Goal: Task Accomplishment & Management: Manage account settings

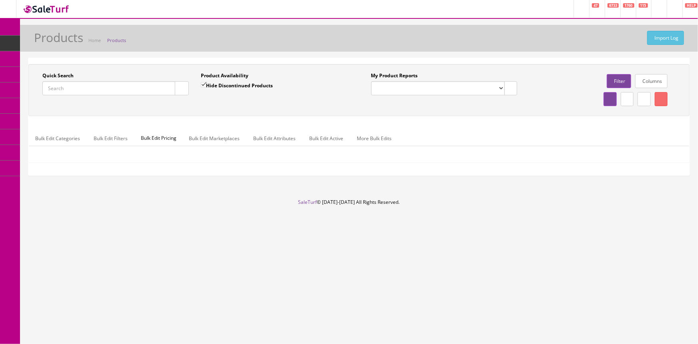
click at [69, 88] on input "Quick Search" at bounding box center [108, 88] width 133 height 14
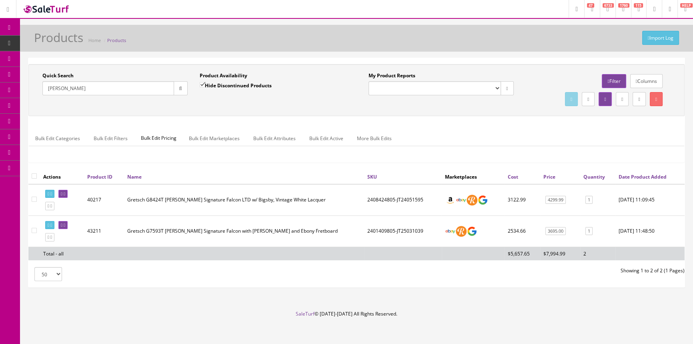
scroll to position [5, 0]
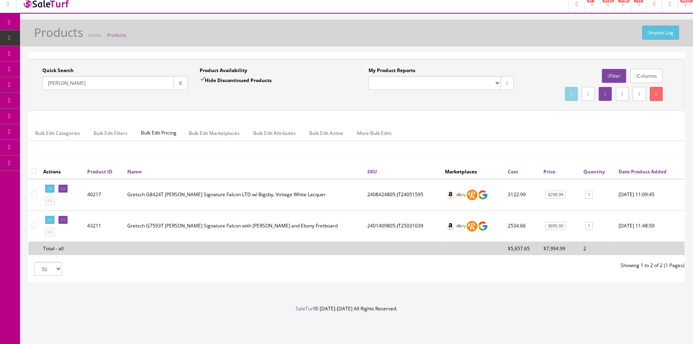
drag, startPoint x: 70, startPoint y: 224, endPoint x: 70, endPoint y: 238, distance: 13.6
click at [70, 238] on td at bounding box center [62, 225] width 44 height 31
drag, startPoint x: 74, startPoint y: 82, endPoint x: 42, endPoint y: 86, distance: 31.9
click at [42, 87] on div "Quick Search billy Duf Date From" at bounding box center [114, 81] width 157 height 29
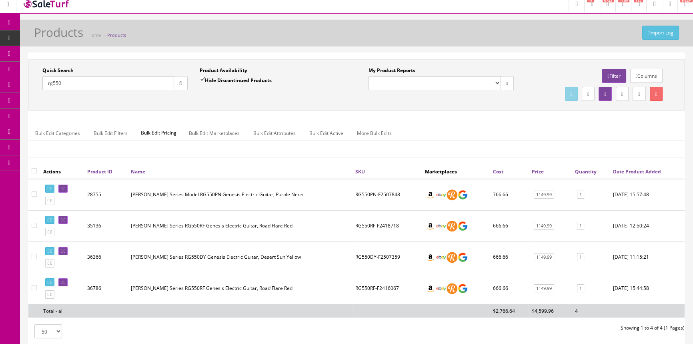
type input "rg550"
click at [43, 70] on icon at bounding box center [42, 69] width 8 height 6
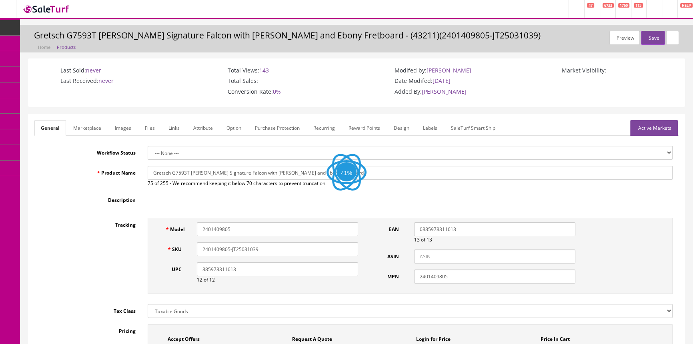
click at [129, 128] on link "Images" at bounding box center [122, 128] width 29 height 16
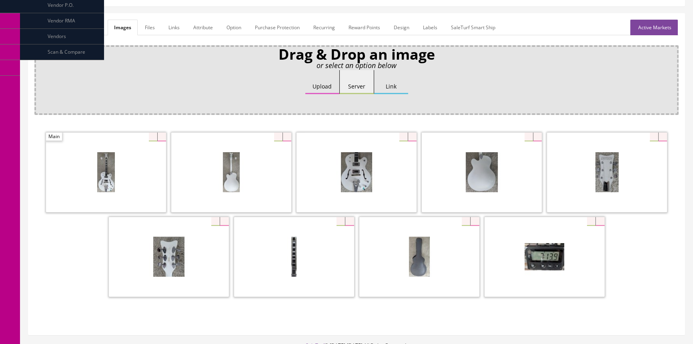
scroll to position [109, 0]
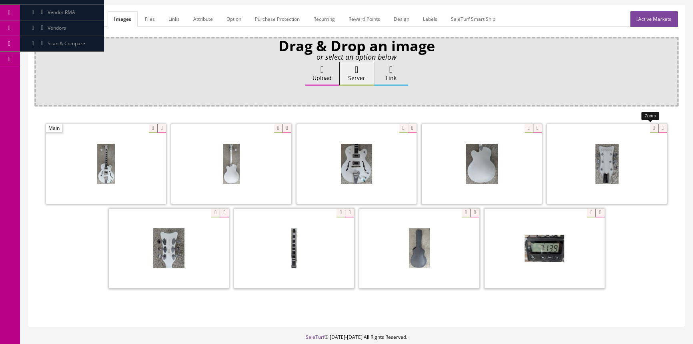
click at [646, 128] on div at bounding box center [607, 164] width 120 height 80
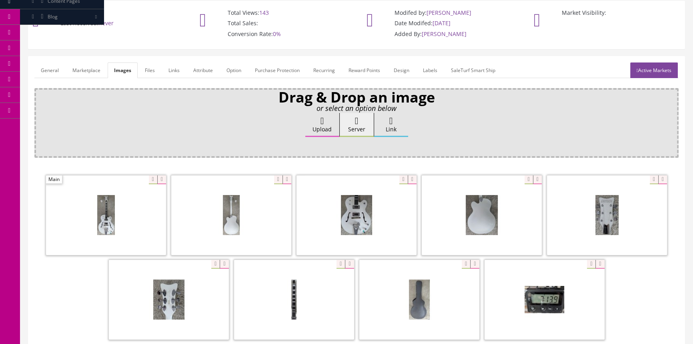
scroll to position [0, 0]
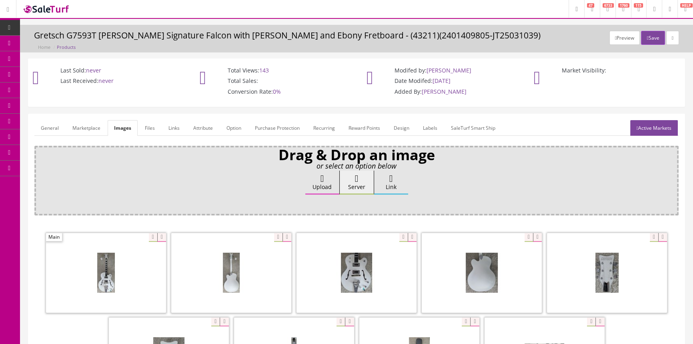
click at [70, 134] on link "Marketplace" at bounding box center [86, 128] width 41 height 16
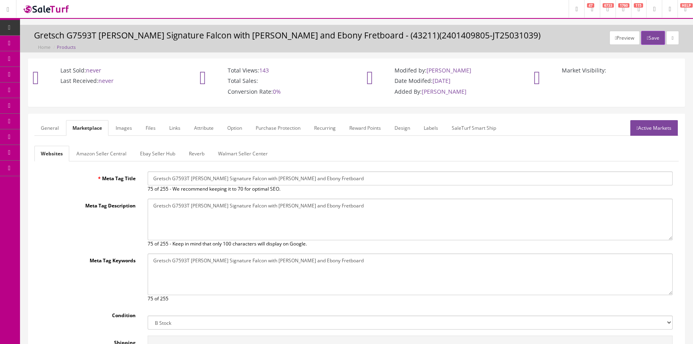
click at [52, 132] on link "General" at bounding box center [49, 128] width 31 height 16
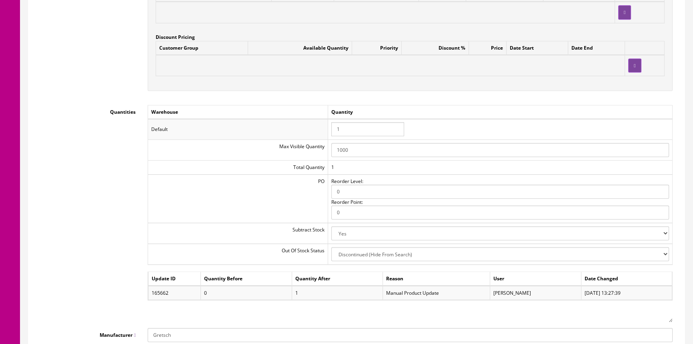
scroll to position [800, 0]
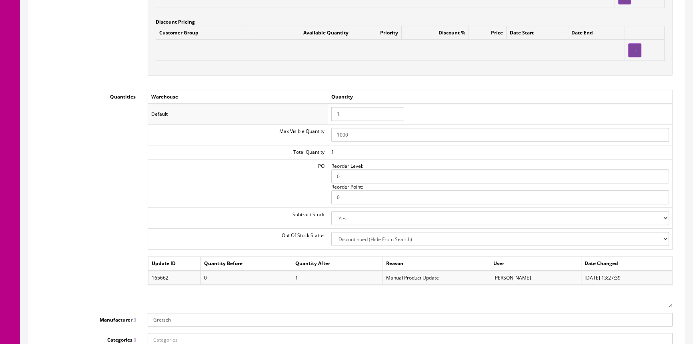
click at [374, 112] on input "1" at bounding box center [367, 114] width 73 height 14
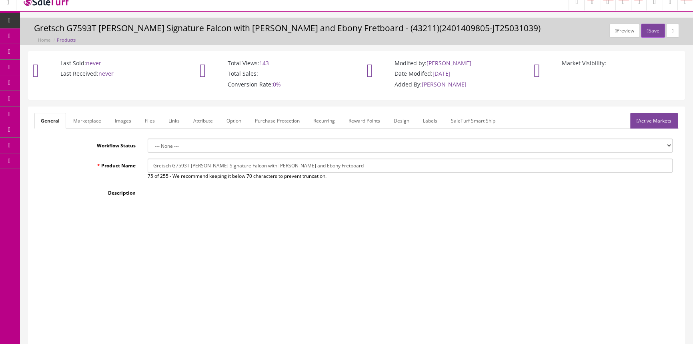
scroll to position [0, 0]
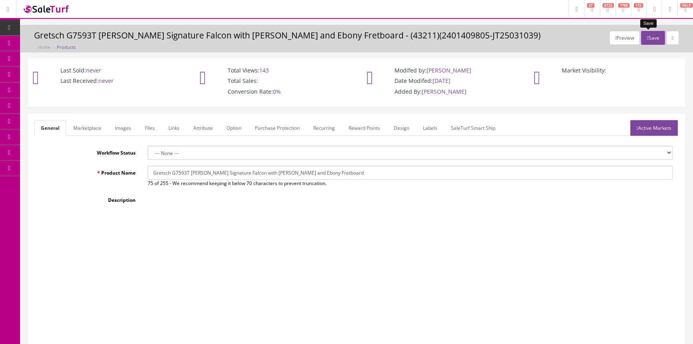
type input "0"
click at [654, 38] on button "Save" at bounding box center [653, 38] width 24 height 14
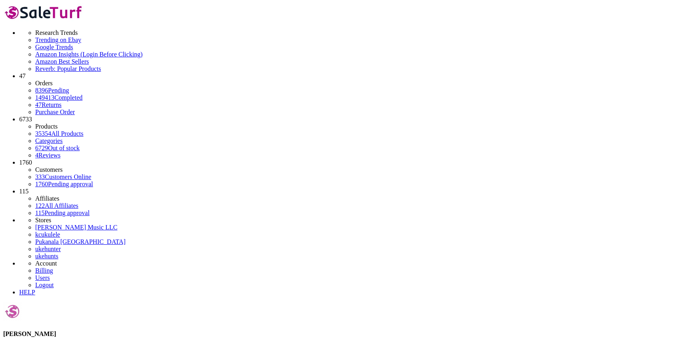
type input "jet case"
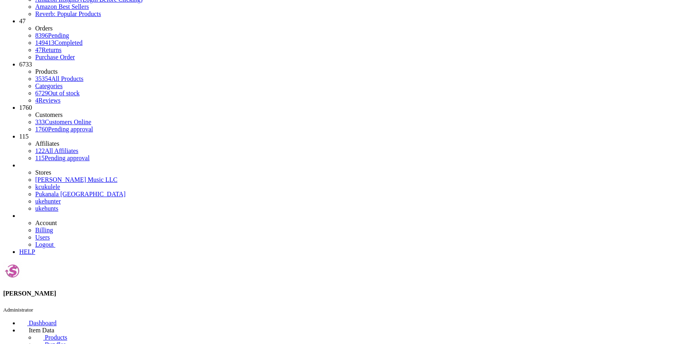
scroll to position [56, 0]
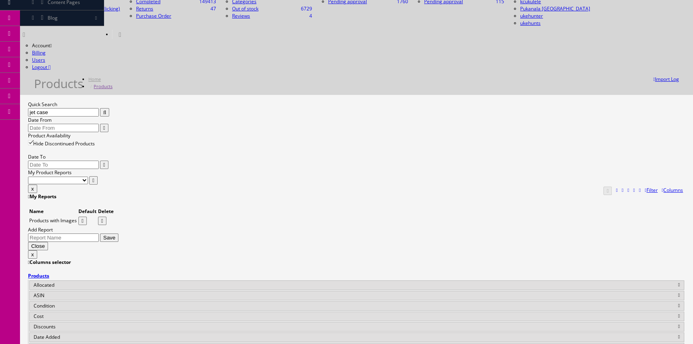
click at [99, 108] on input "jet case" at bounding box center [63, 112] width 71 height 8
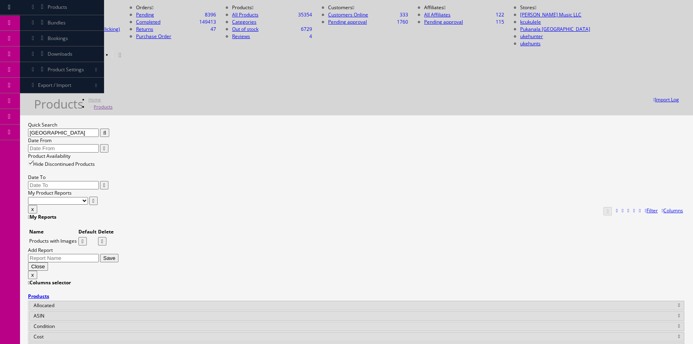
click at [99, 128] on input "union station" at bounding box center [63, 132] width 71 height 8
click at [90, 128] on input "union station" at bounding box center [63, 132] width 71 height 8
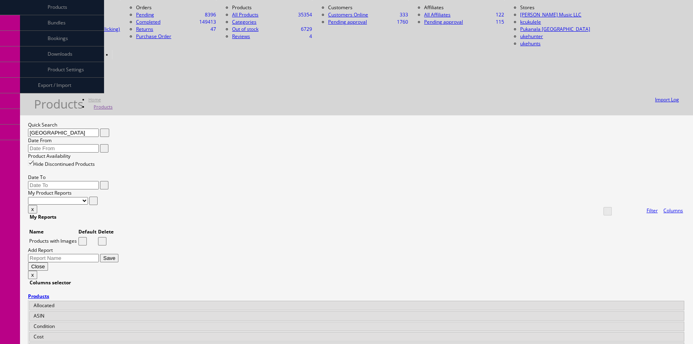
click at [90, 128] on input "union station" at bounding box center [63, 132] width 71 height 8
click at [98, 128] on input "jet" at bounding box center [63, 132] width 71 height 8
click at [99, 128] on input "jet" at bounding box center [63, 132] width 71 height 8
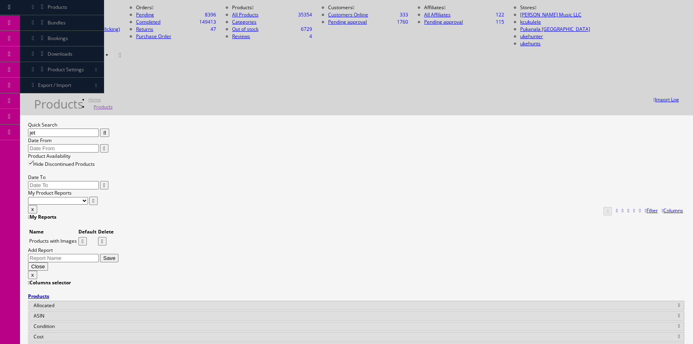
click at [100, 121] on div "Quick Search jet Date From" at bounding box center [356, 136] width 657 height 31
click at [170, 121] on div "Quick Search union station Date From Product Availability Hide Discontinued Pro…" at bounding box center [356, 163] width 657 height 84
click at [99, 128] on input "union station" at bounding box center [63, 132] width 71 height 8
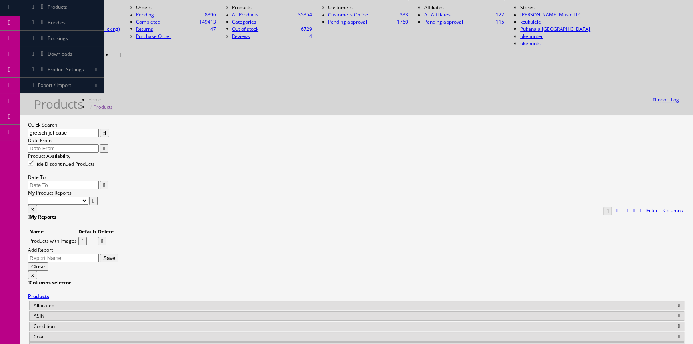
type input "gretsch jet case"
click at [95, 160] on label "Hide Discontinued Products" at bounding box center [61, 163] width 67 height 7
click at [33, 160] on input "Hide Discontinued Products" at bounding box center [30, 162] width 5 height 5
checkbox input "false"
click at [252, 121] on div "Quick Search gretsch jet case Date From Product Availability Hide Discontinued …" at bounding box center [356, 163] width 657 height 84
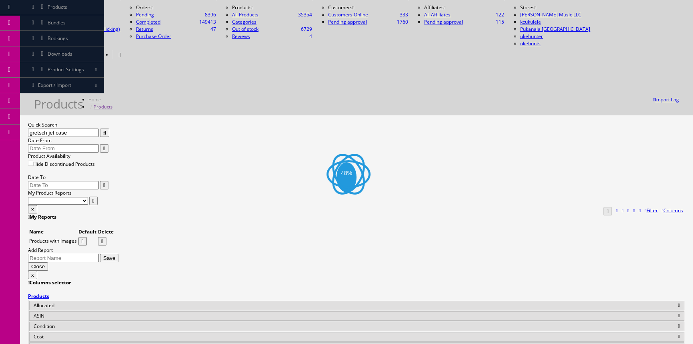
click at [263, 121] on div "Quick Search gretsch jet case Date From Product Availability Hide Discontinued …" at bounding box center [356, 163] width 657 height 84
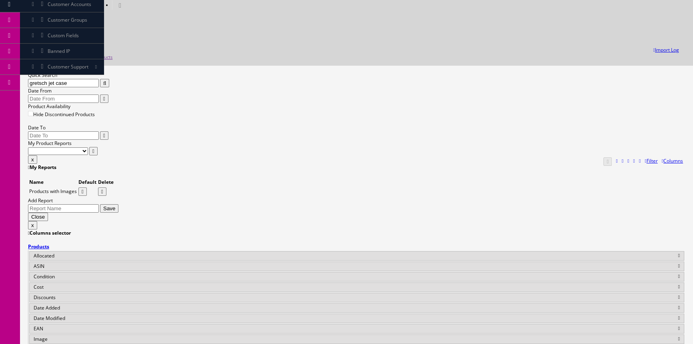
scroll to position [72, 0]
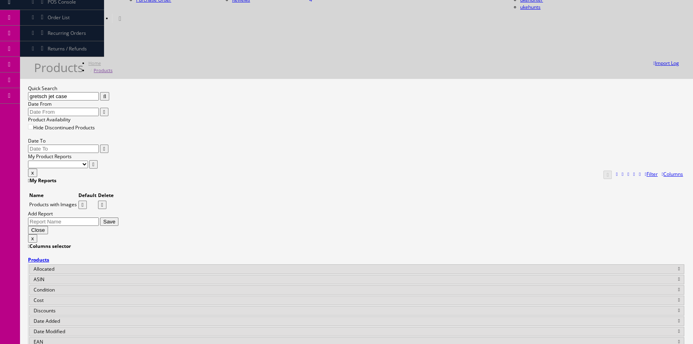
click at [99, 92] on input "gretsch jet case" at bounding box center [63, 96] width 71 height 8
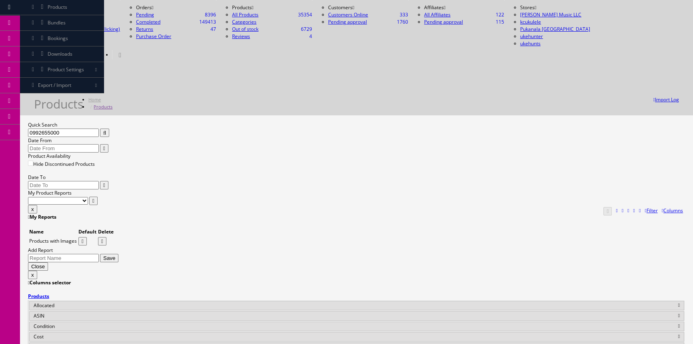
click at [438, 121] on div "Quick Search 0992655000 Date From Product Availability Hide Discontinued Produc…" at bounding box center [356, 163] width 657 height 84
copy td "0992655000"
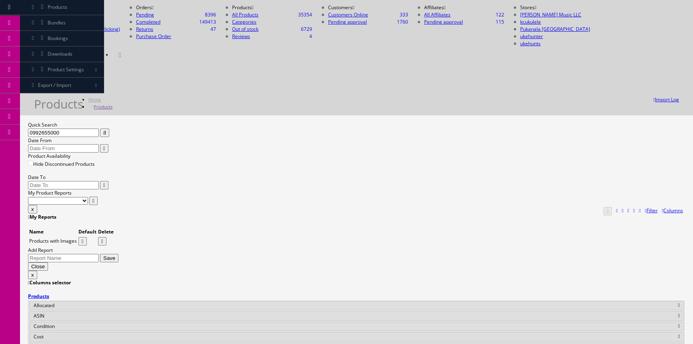
click at [99, 128] on input "0992655000" at bounding box center [63, 132] width 71 height 8
type input "0"
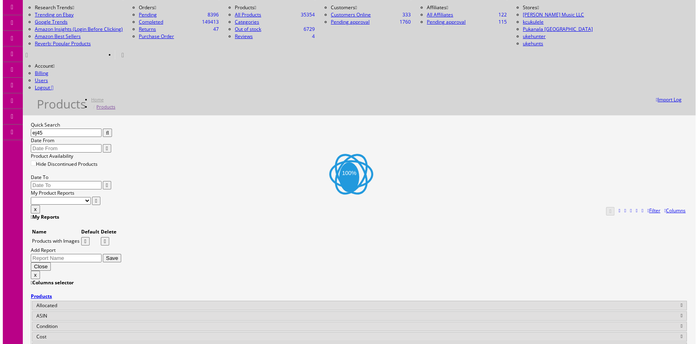
scroll to position [0, 0]
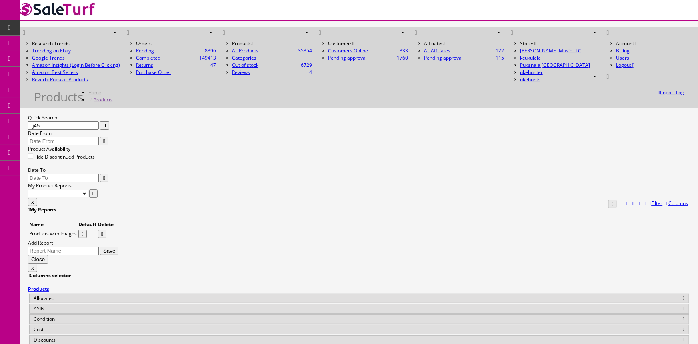
type input "ej45"
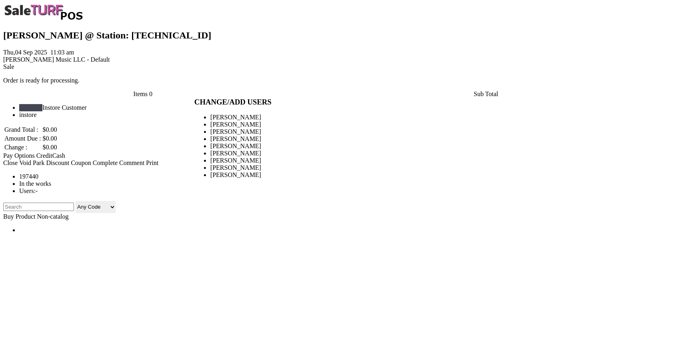
type input "[PERSON_NAME]"
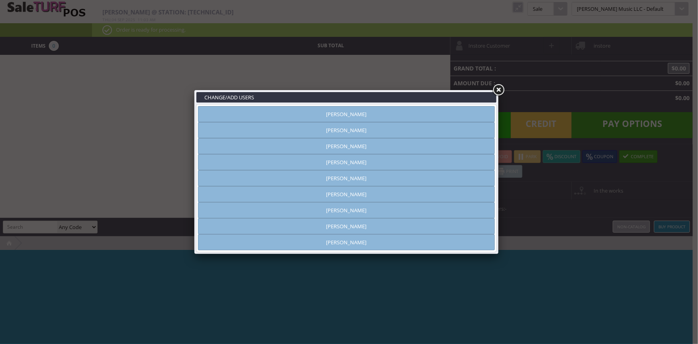
click at [373, 110] on link "[PERSON_NAME]" at bounding box center [346, 114] width 297 height 16
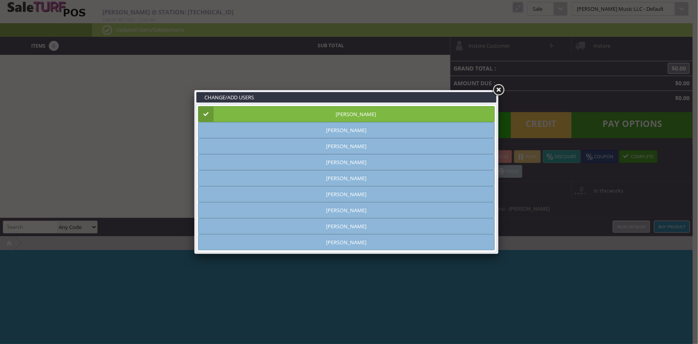
click at [494, 90] on link at bounding box center [498, 90] width 14 height 14
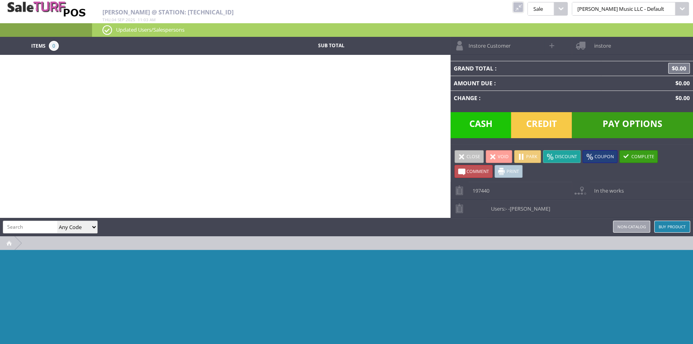
paste input "0992655000"
type input "0992655000"
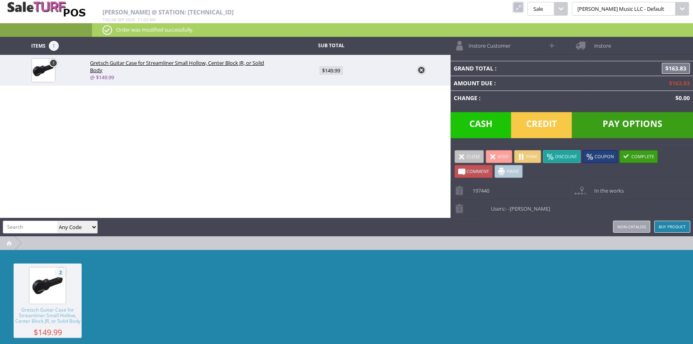
click at [319, 72] on span "$149.99" at bounding box center [331, 70] width 24 height 9
type input "149.99"
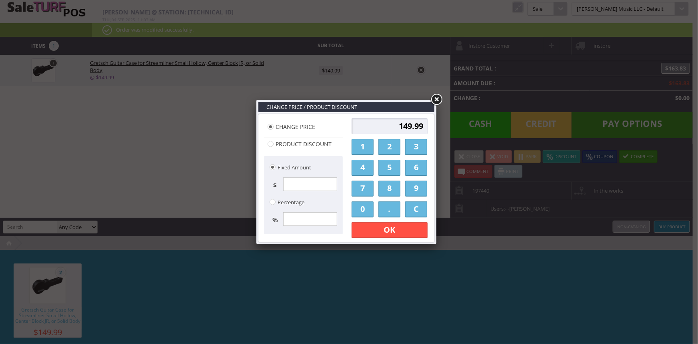
click at [375, 132] on input "149.99" at bounding box center [390, 126] width 76 height 16
type input "115"
click at [392, 228] on link "OK" at bounding box center [390, 230] width 76 height 16
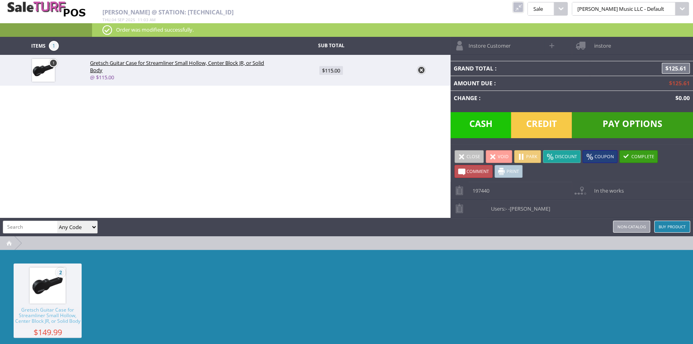
click at [408, 286] on div "2 Gretsch Guitar Case for Streamliner Small Hollow, Center Block JR, or Solid B…" at bounding box center [346, 310] width 693 height 120
click at [632, 76] on td "$125.61" at bounding box center [641, 83] width 103 height 15
click at [682, 65] on span "$125.61" at bounding box center [676, 68] width 28 height 11
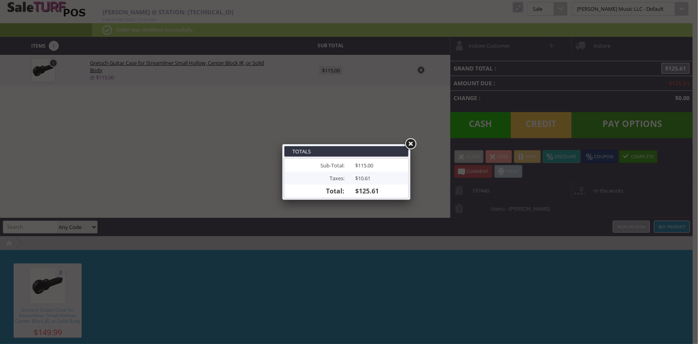
click at [410, 144] on link at bounding box center [410, 144] width 14 height 14
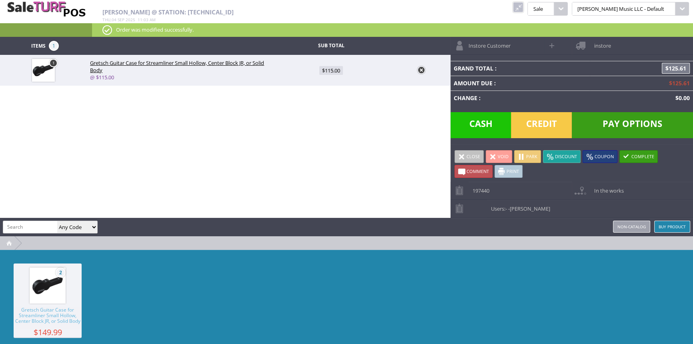
click at [552, 126] on span "Credit" at bounding box center [541, 125] width 61 height 26
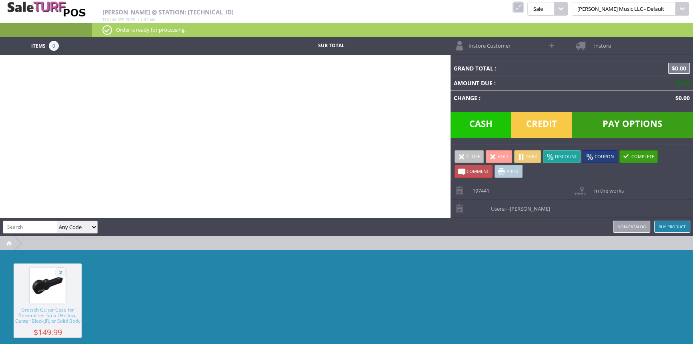
click at [614, 307] on div "2 Gretsch Guitar Case for Streamliner Small Hollow, Center Block JR, or Solid B…" at bounding box center [346, 310] width 693 height 120
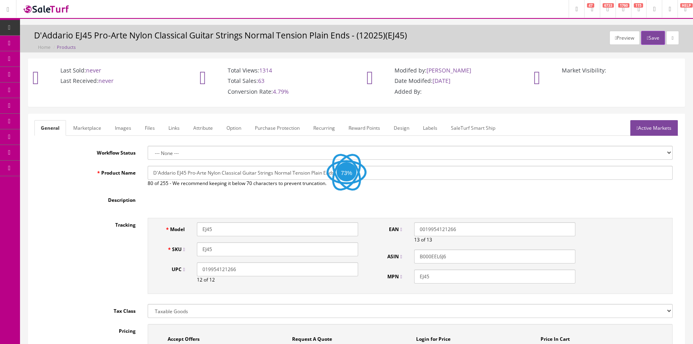
click at [125, 126] on link "Images" at bounding box center [122, 128] width 29 height 16
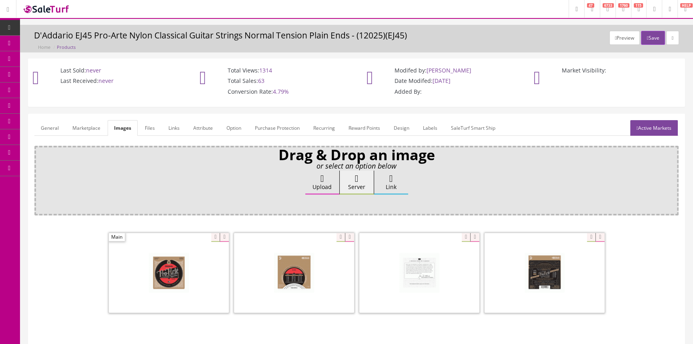
click at [67, 41] on span "Products" at bounding box center [58, 43] width 20 height 7
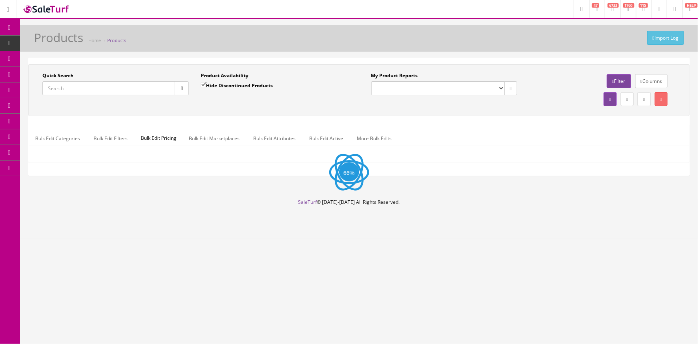
click at [112, 90] on input "Quick Search" at bounding box center [108, 88] width 133 height 14
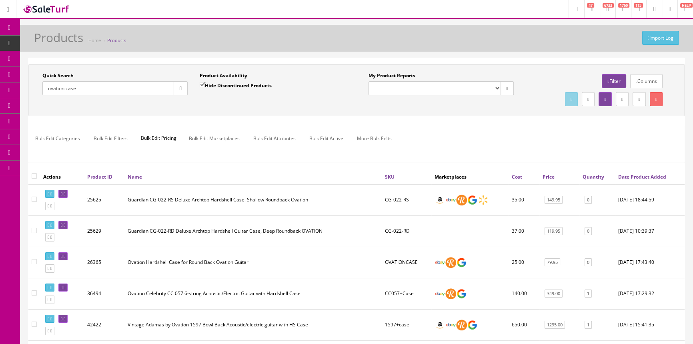
click at [598, 176] on link "Quantity" at bounding box center [593, 176] width 22 height 7
click at [598, 176] on link "Quantity" at bounding box center [589, 176] width 25 height 7
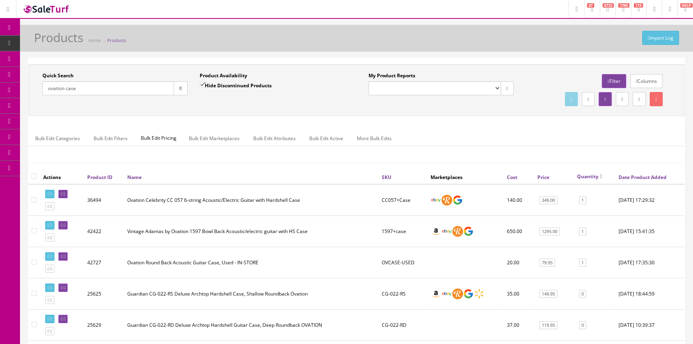
click at [99, 90] on input "ovation case" at bounding box center [108, 88] width 132 height 14
type input "o"
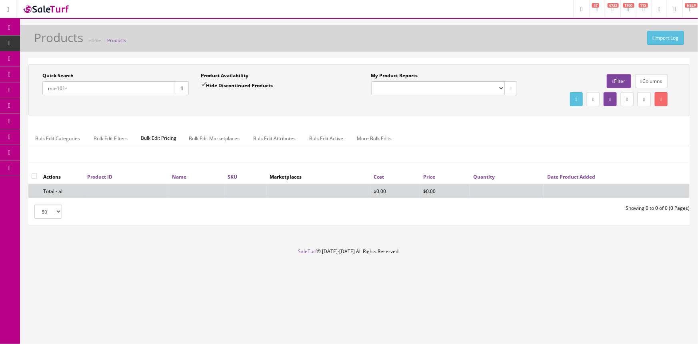
type input "mp-101-"
click at [203, 84] on input "Hide Discontinued Products" at bounding box center [203, 84] width 5 height 5
checkbox input "false"
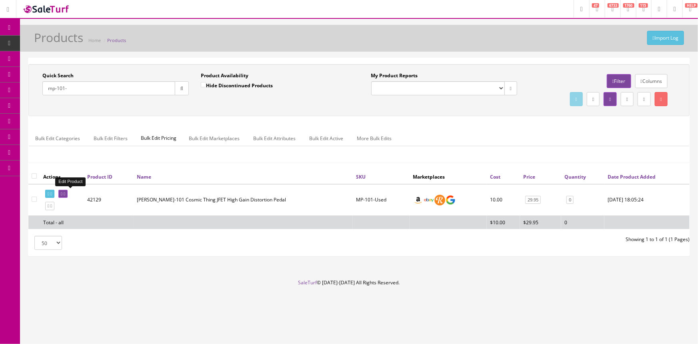
click at [66, 190] on link at bounding box center [62, 194] width 9 height 8
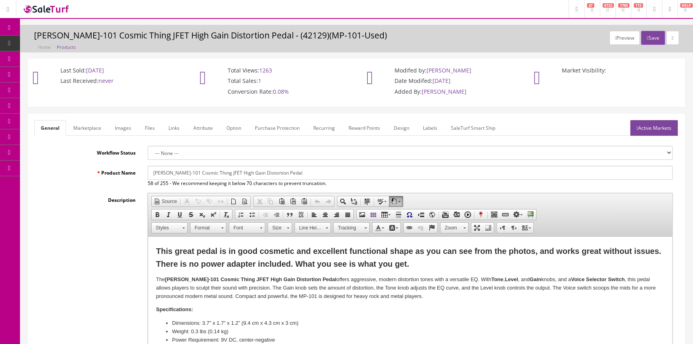
click at [123, 127] on link "Images" at bounding box center [122, 128] width 29 height 16
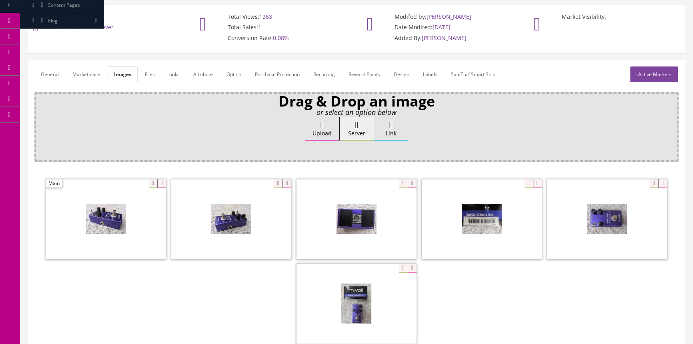
scroll to position [72, 0]
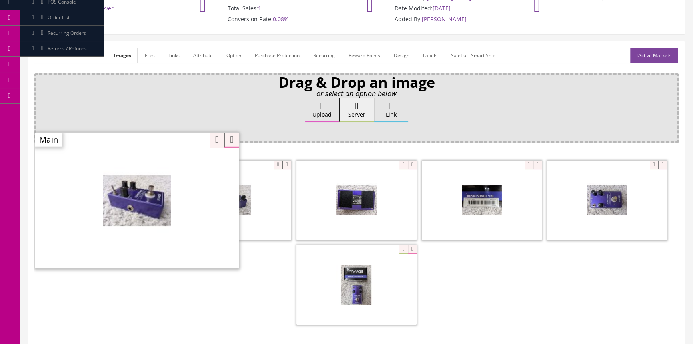
click at [152, 163] on div "Zoom" at bounding box center [137, 200] width 204 height 136
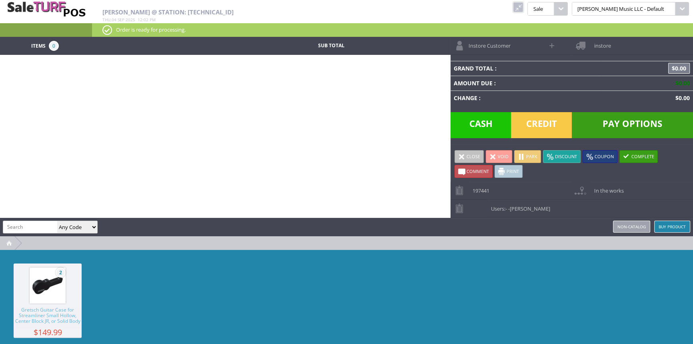
click at [523, 6] on link at bounding box center [518, 7] width 10 height 10
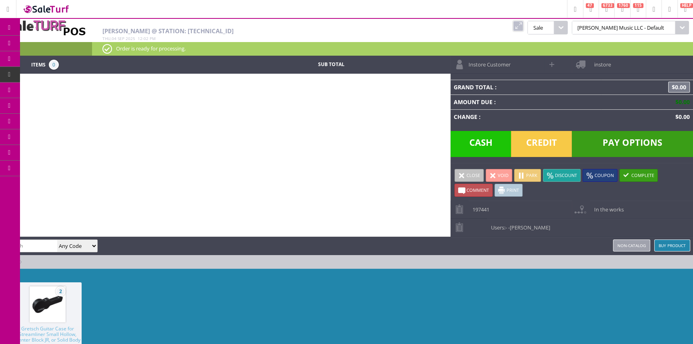
click at [71, 90] on span "Order List" at bounding box center [60, 90] width 24 height 7
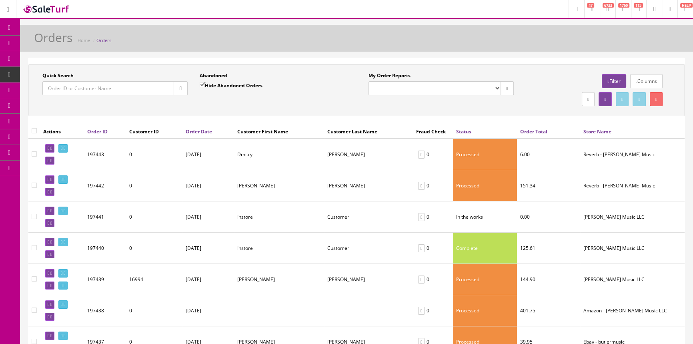
click at [138, 85] on input "Quick Search" at bounding box center [108, 88] width 132 height 14
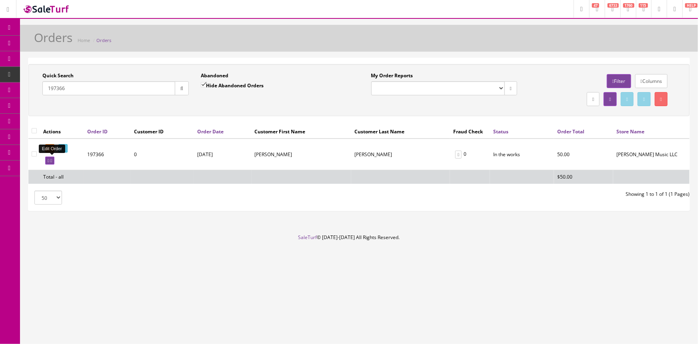
type input "197366"
click at [48, 161] on icon at bounding box center [49, 160] width 2 height 4
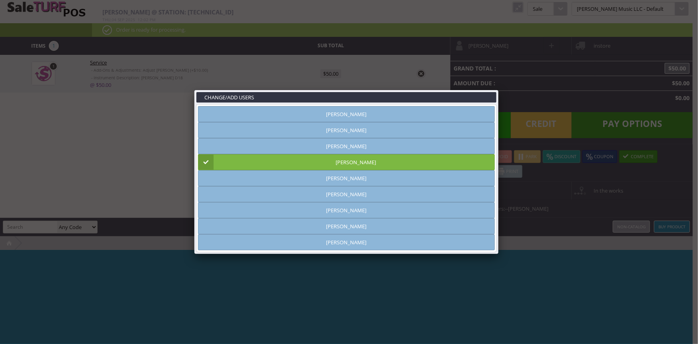
type input "[PERSON_NAME]"
click at [500, 88] on link at bounding box center [498, 90] width 14 height 14
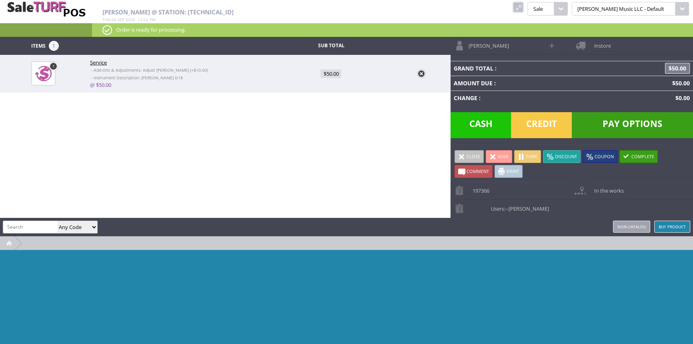
click at [610, 120] on span "Pay Options" at bounding box center [632, 125] width 121 height 26
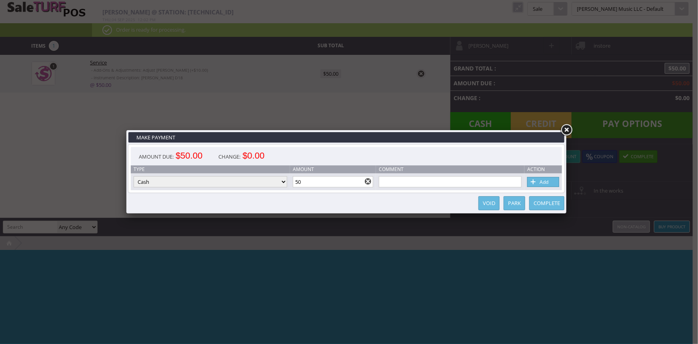
click at [549, 183] on link "Add" at bounding box center [543, 182] width 32 height 10
type input "0"
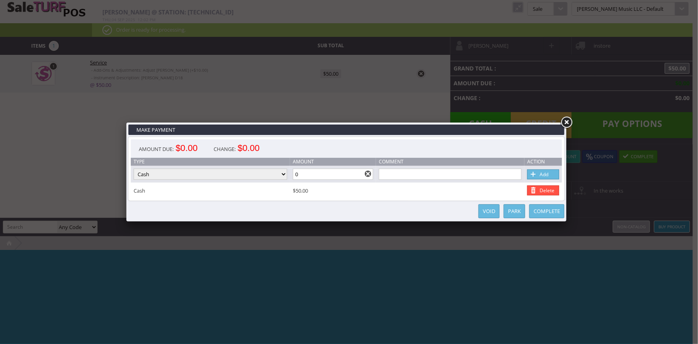
click at [550, 210] on link "Complete" at bounding box center [546, 211] width 35 height 14
